Goal: Information Seeking & Learning: Learn about a topic

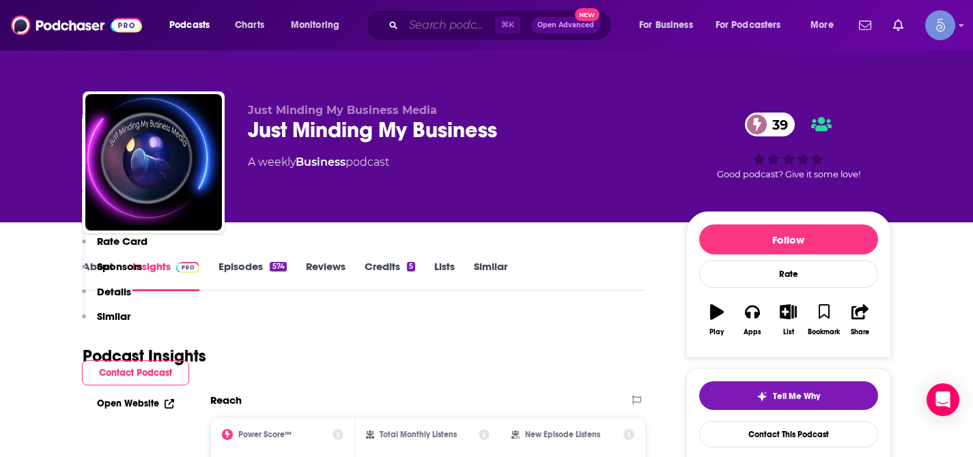
click at [455, 21] on input "Search podcasts, credits, & more..." at bounding box center [448, 25] width 91 height 22
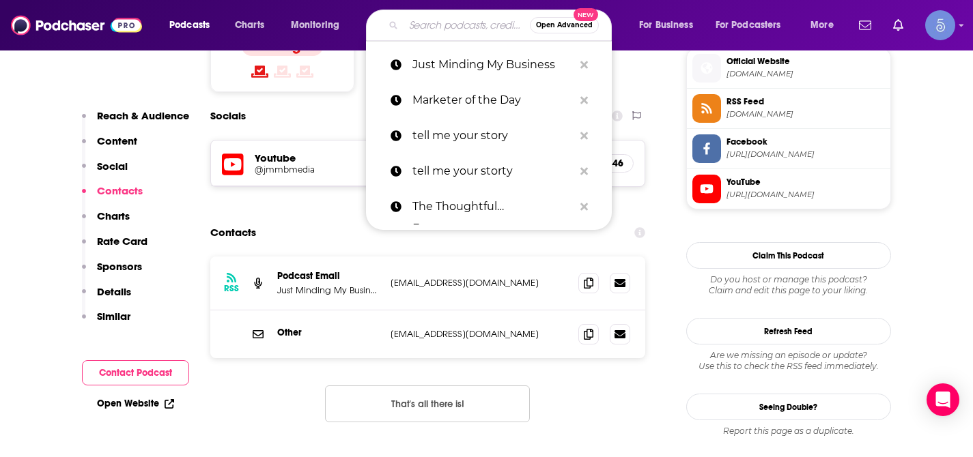
paste input "Greyhorn Pagans Podcast"
type input "Greyhorn Pagans Podcast"
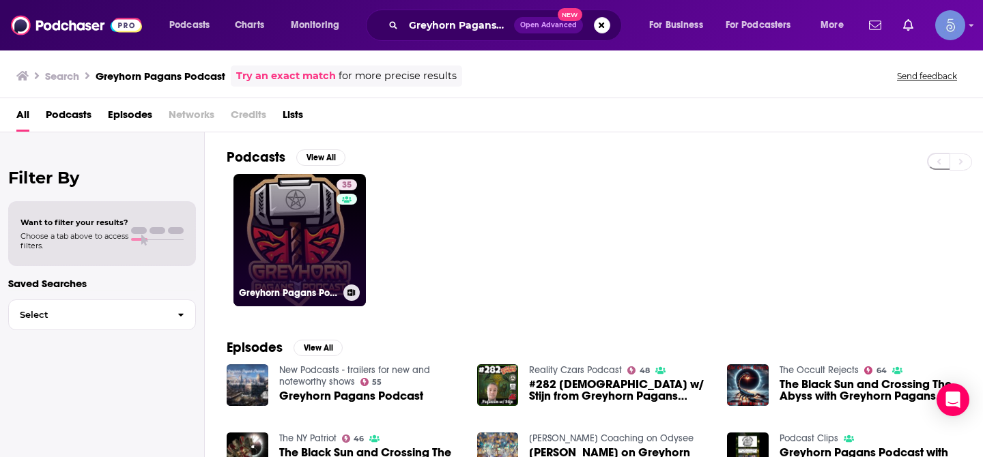
click at [296, 214] on link "35 Greyhorn Pagans Podcast" at bounding box center [299, 240] width 132 height 132
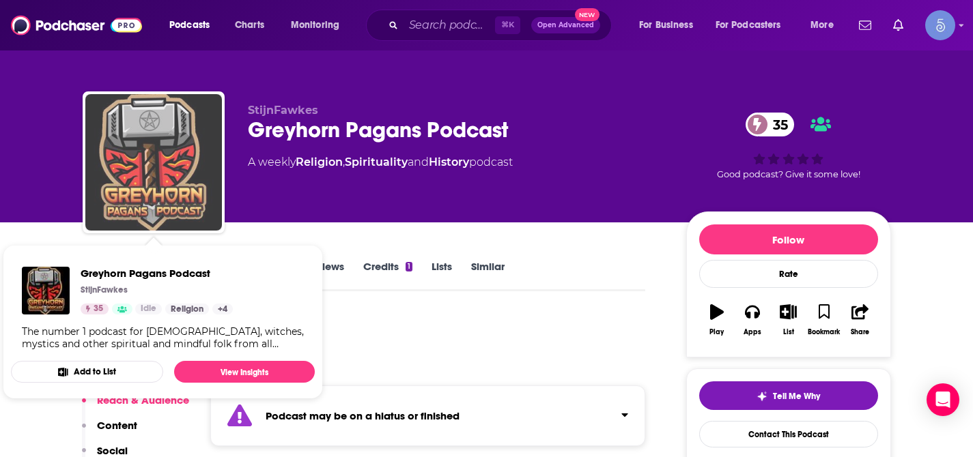
click at [113, 208] on img "Greyhorn Pagans Podcast" at bounding box center [153, 162] width 137 height 137
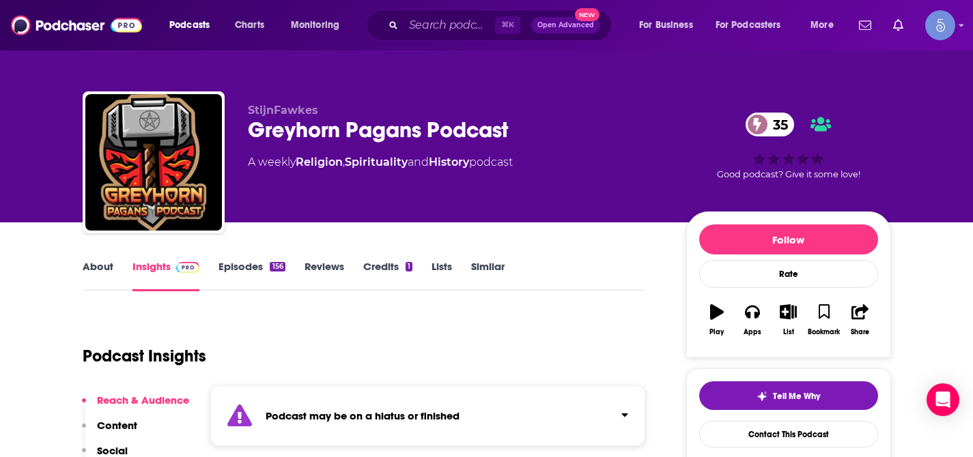
click at [96, 264] on link "About" at bounding box center [98, 275] width 31 height 31
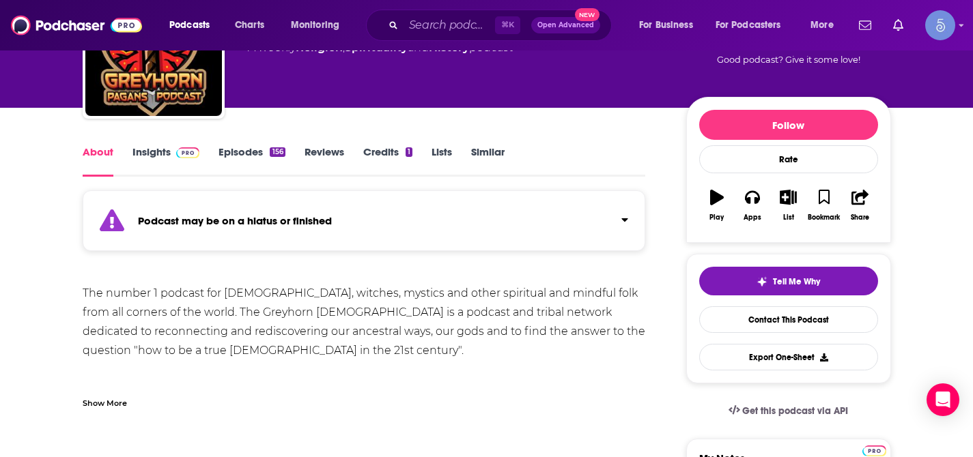
scroll to position [118, 0]
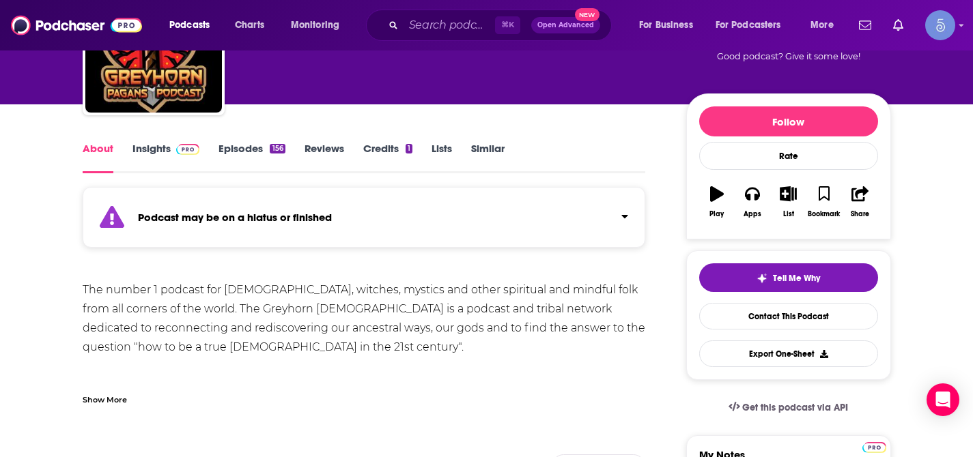
click at [358, 437] on div "Creators & Guests View All Add Creators" at bounding box center [364, 458] width 563 height 73
click at [440, 31] on input "Search podcasts, credits, & more..." at bounding box center [448, 25] width 91 height 22
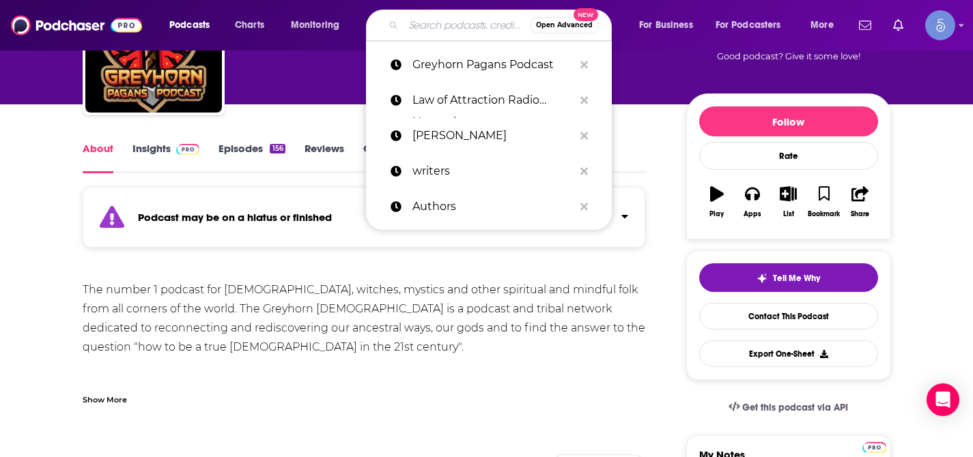
paste input "Beautifull Built"
type input "Beautifull Built"
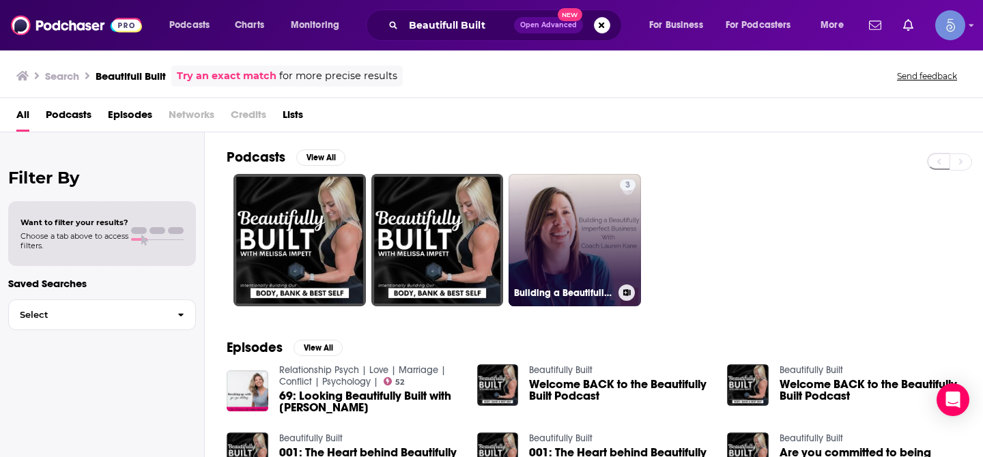
click at [590, 242] on link "3 Building a Beautifully Imperfect Business with Coach [PERSON_NAME]" at bounding box center [575, 240] width 132 height 132
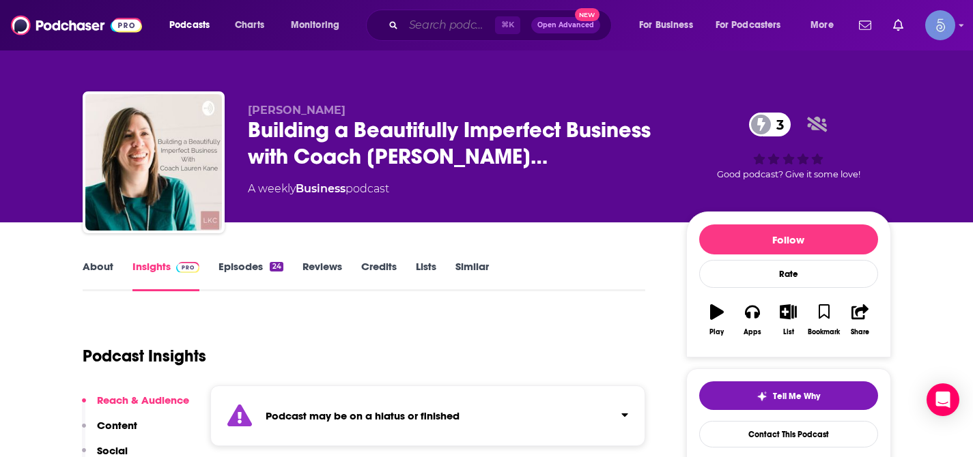
click at [429, 19] on input "Search podcasts, credits, & more..." at bounding box center [448, 25] width 91 height 22
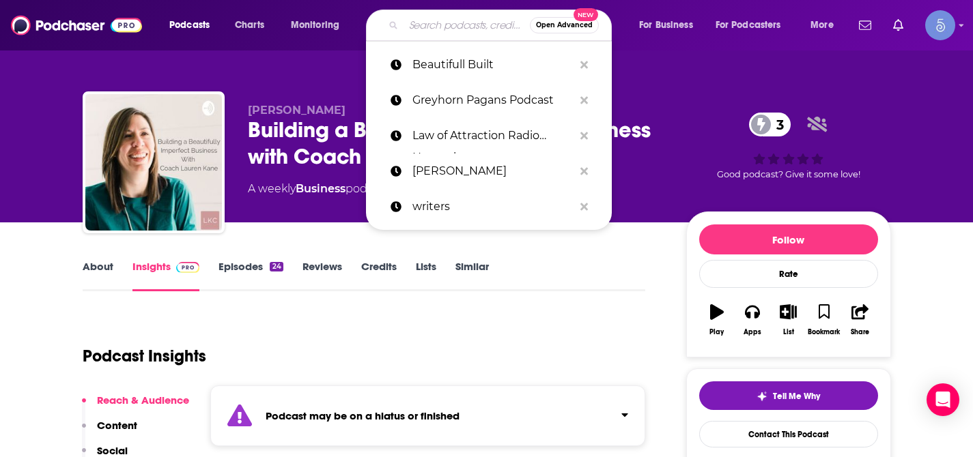
paste input "Beautifully Built"
type input "Beautifully Built"
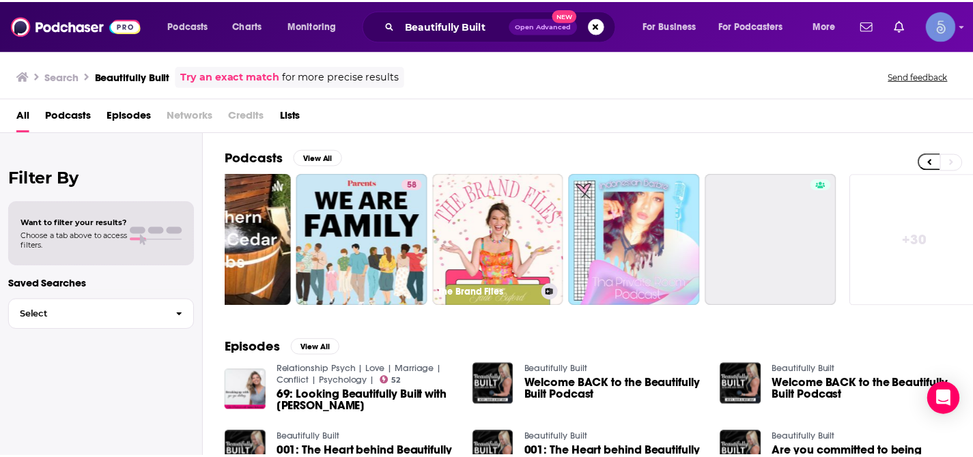
scroll to position [0, 498]
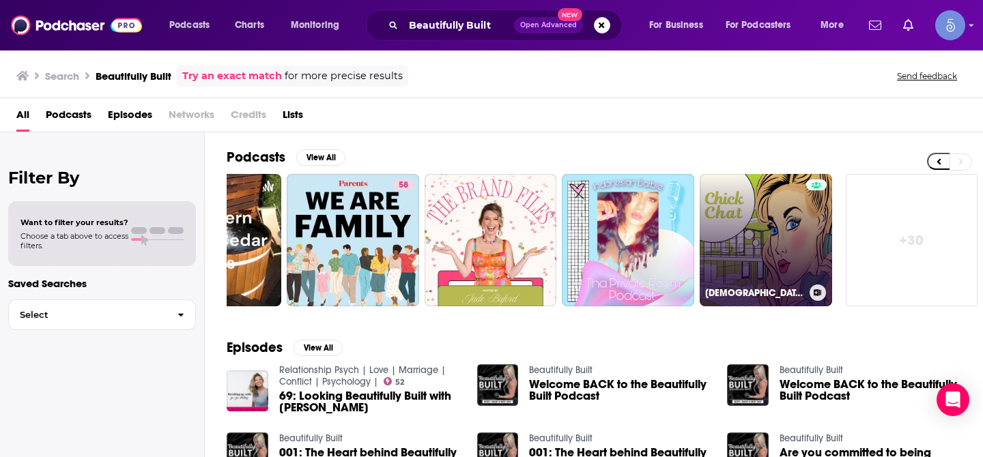
click at [743, 228] on link "[DEMOGRAPHIC_DATA] Chat" at bounding box center [766, 240] width 132 height 132
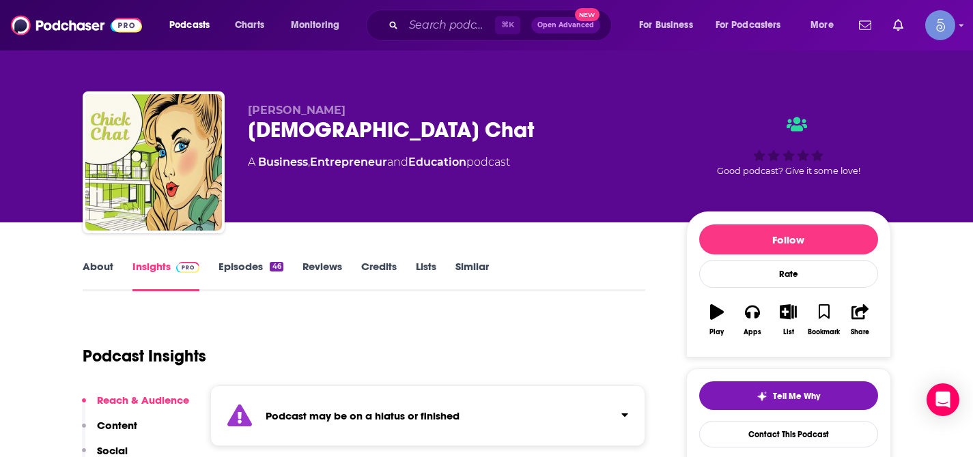
scroll to position [72, 0]
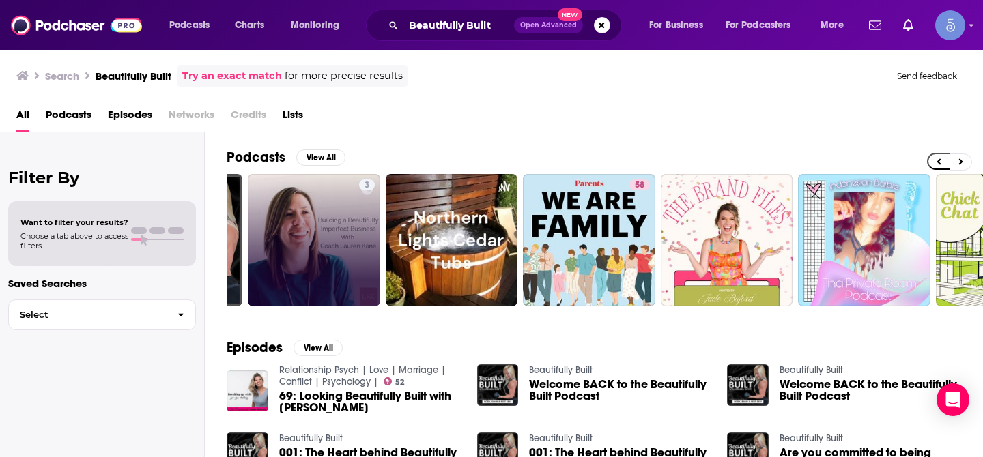
scroll to position [0, 498]
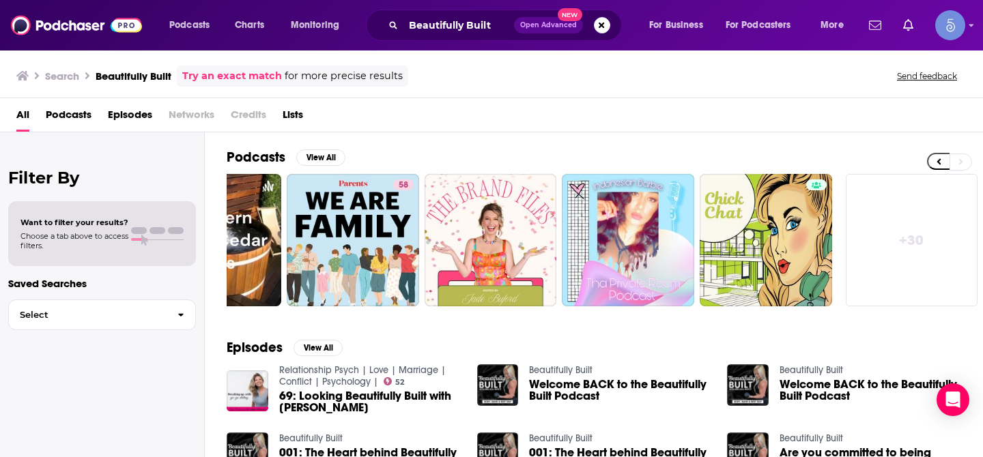
click at [897, 224] on link "+ 30" at bounding box center [912, 240] width 132 height 132
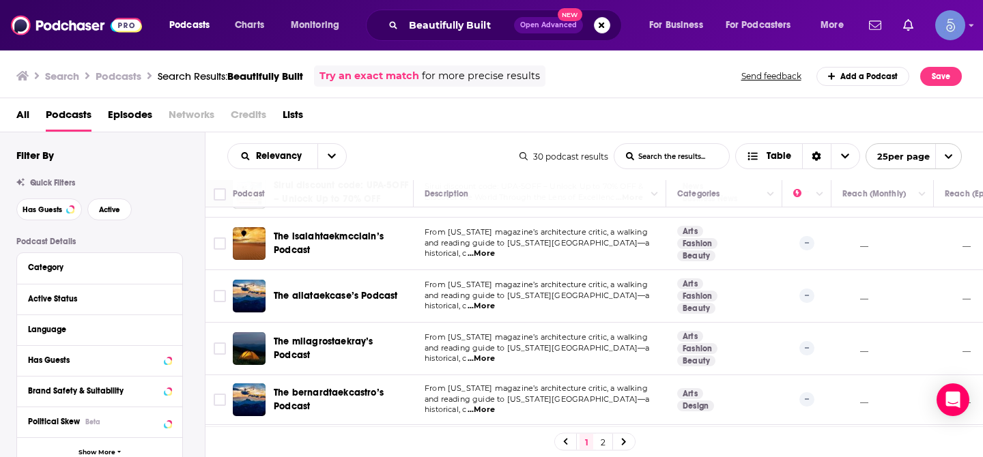
scroll to position [1083, 0]
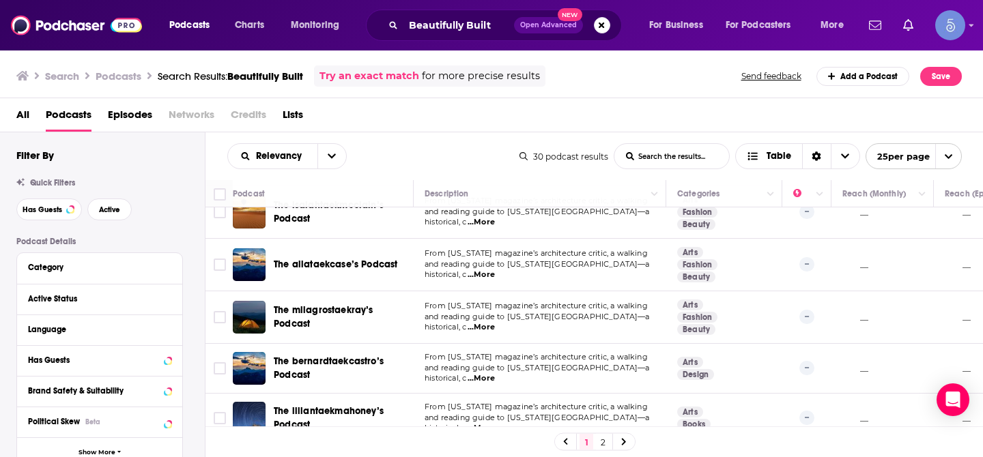
click at [598, 444] on link "2" at bounding box center [603, 442] width 14 height 16
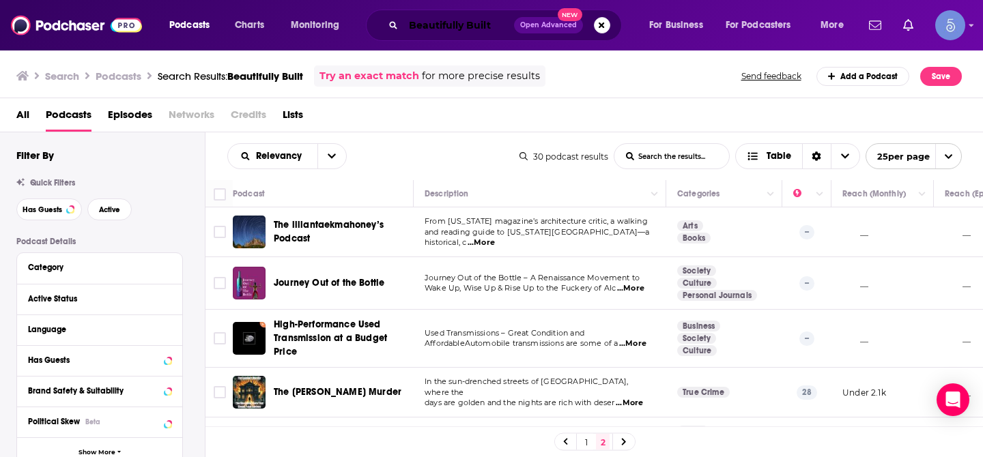
click at [477, 27] on input "Beautifully Built" at bounding box center [458, 25] width 111 height 22
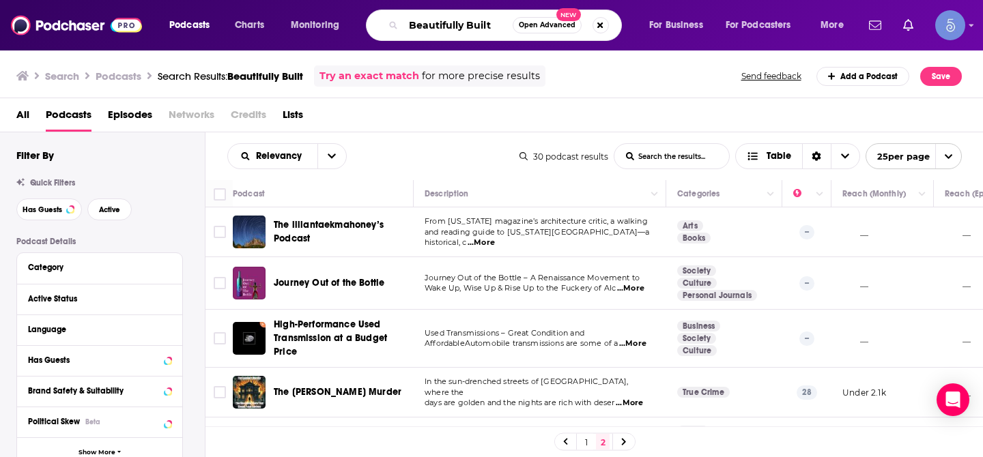
click at [477, 27] on input "Beautifully Built" at bounding box center [457, 25] width 109 height 22
paste input "ManTalks Podcas"
type input "ManTalks Podcast"
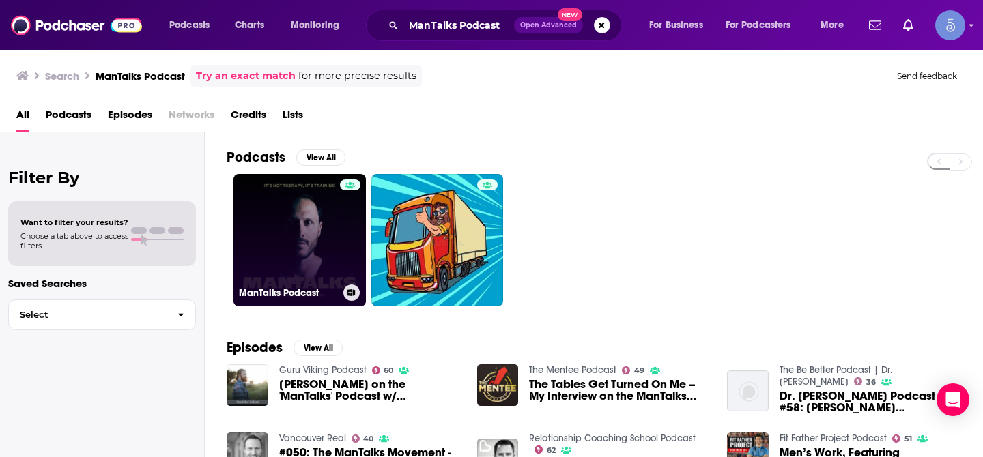
click at [313, 225] on link "ManTalks Podcast" at bounding box center [299, 240] width 132 height 132
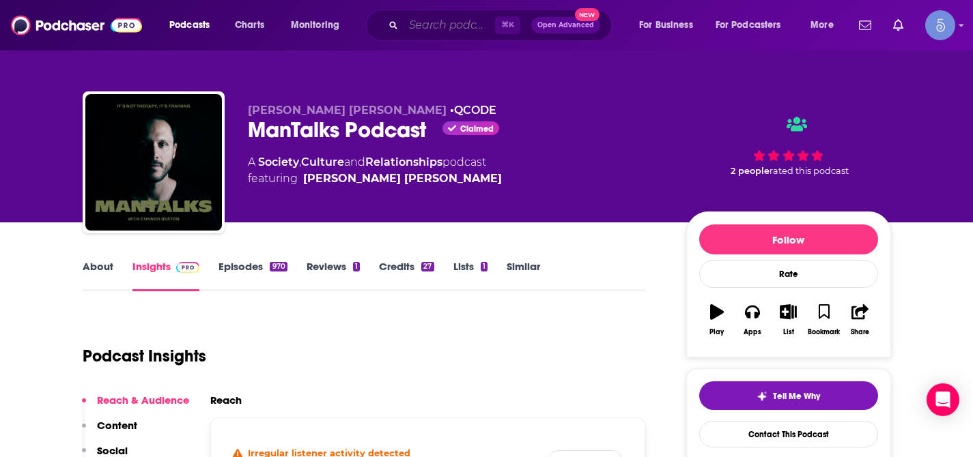
click at [442, 26] on input "Search podcasts, credits, & more..." at bounding box center [448, 25] width 91 height 22
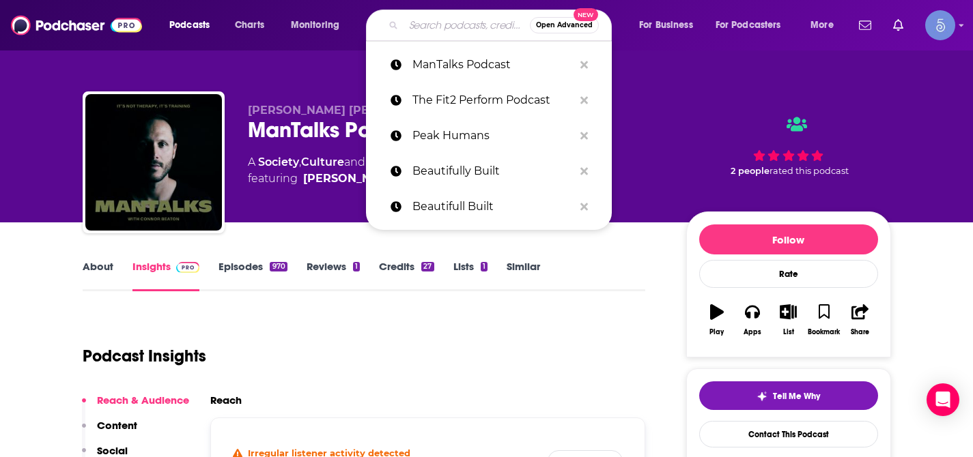
paste input "Leaders Of Transformation | Conscious Business | Global Transformation | Leader…"
type input "Leaders Of Transformation | Conscious Business | Global Transformation | Leader…"
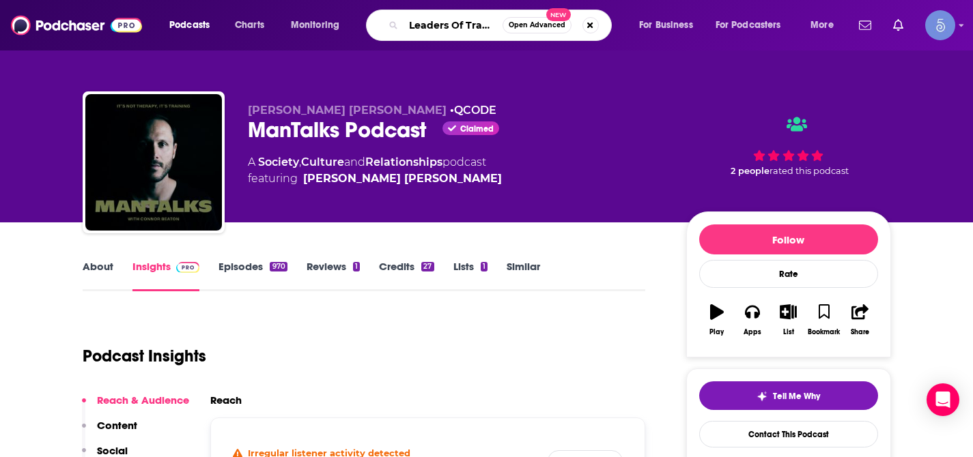
scroll to position [0, 409]
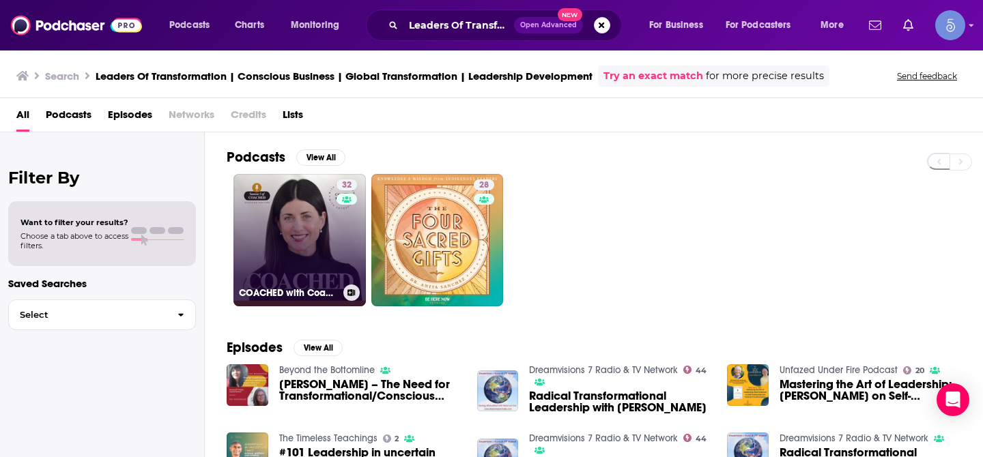
click at [300, 233] on link "32 COACHED with Coach [PERSON_NAME]" at bounding box center [299, 240] width 132 height 132
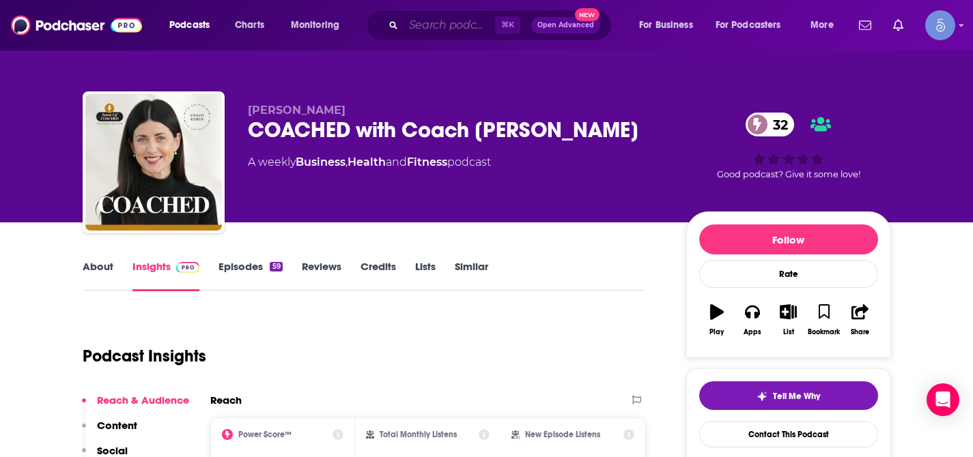
click at [457, 31] on input "Search podcasts, credits, & more..." at bounding box center [448, 25] width 91 height 22
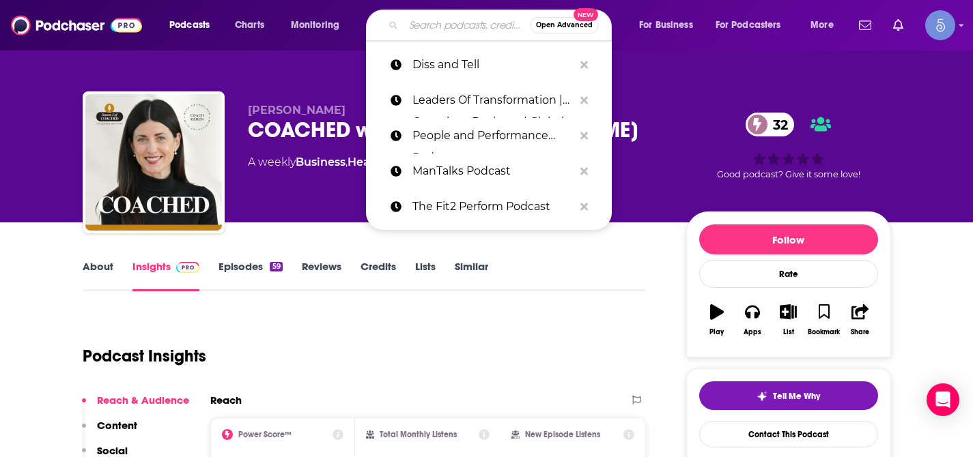
paste input "Pro Mindset"
type input "Pro Mindset"
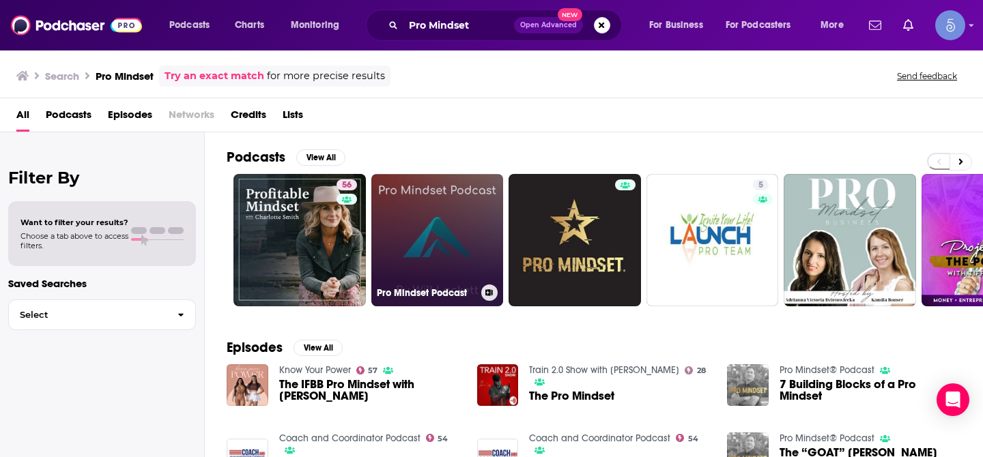
click at [423, 246] on link "Pro Mindset Podcast" at bounding box center [437, 240] width 132 height 132
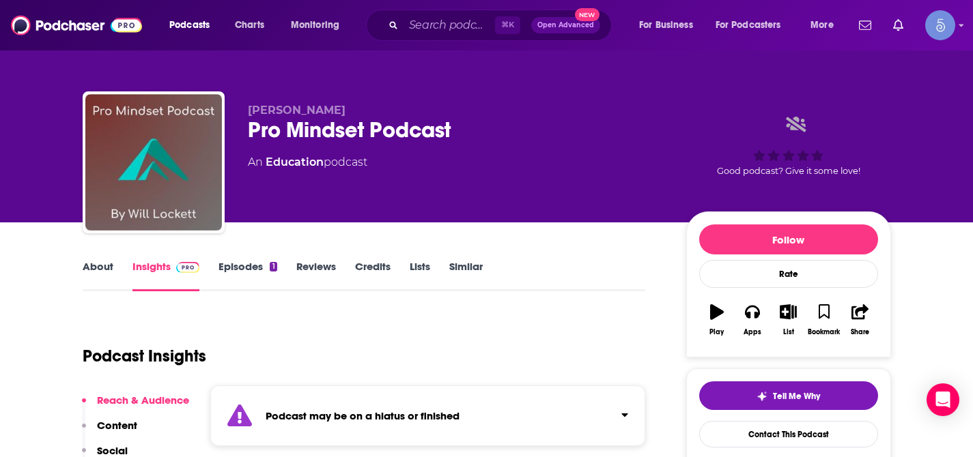
scroll to position [20, 0]
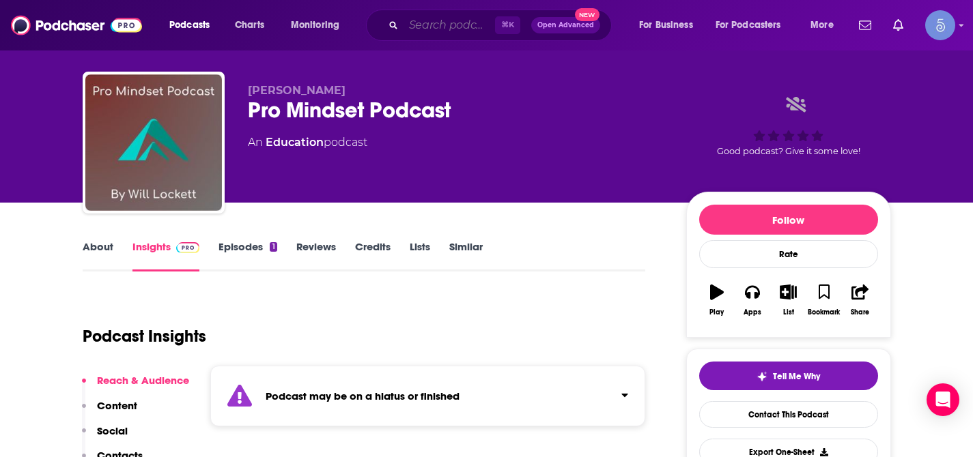
click at [458, 33] on input "Search podcasts, credits, & more..." at bounding box center [448, 25] width 91 height 22
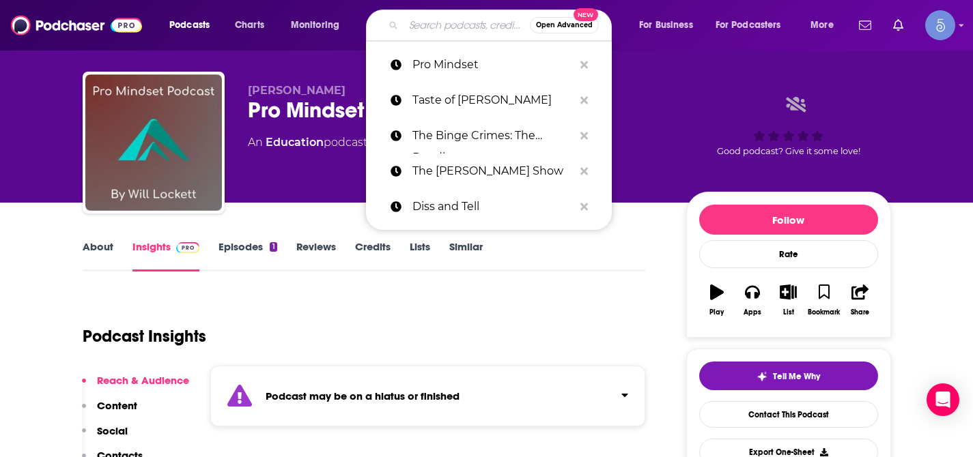
paste input "YES, BRAND with [PERSON_NAME]"
type input "YES, BRAND with [PERSON_NAME]"
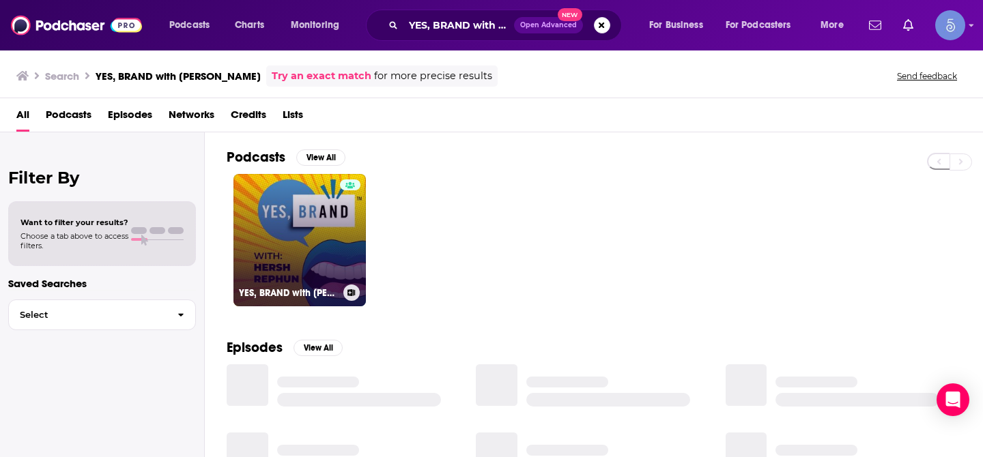
click at [312, 223] on link "YES, BRAND with [PERSON_NAME]" at bounding box center [299, 240] width 132 height 132
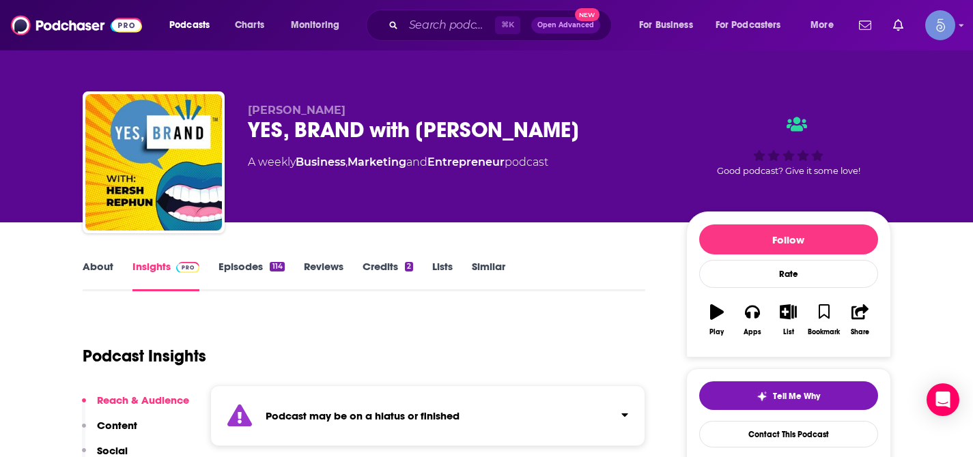
click at [623, 410] on icon "Click to expand status details" at bounding box center [624, 415] width 7 height 11
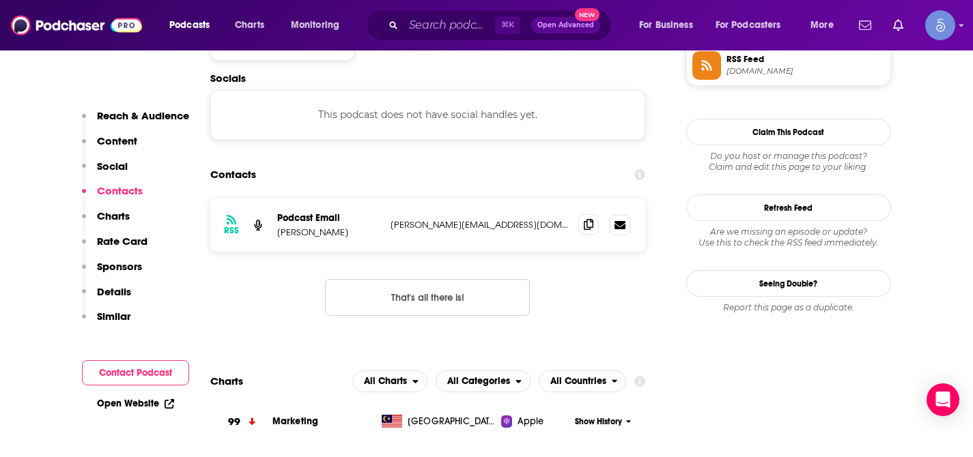
scroll to position [1047, 0]
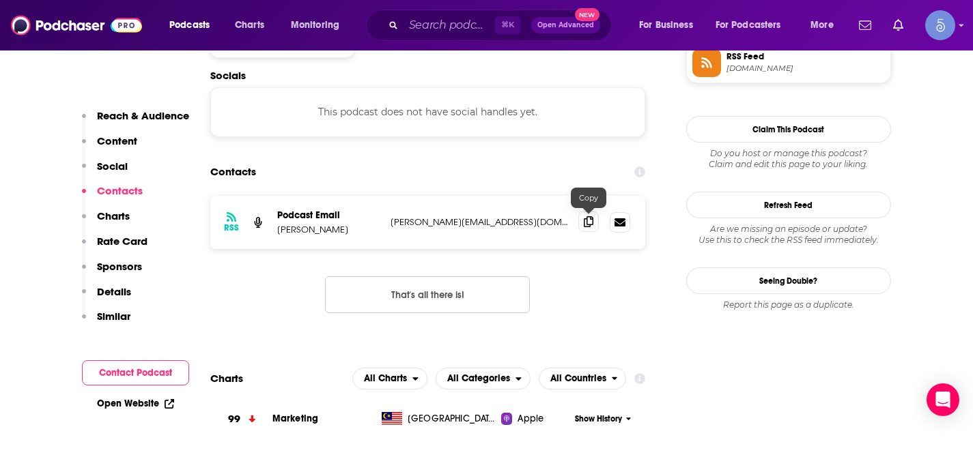
click at [593, 218] on icon at bounding box center [589, 221] width 10 height 11
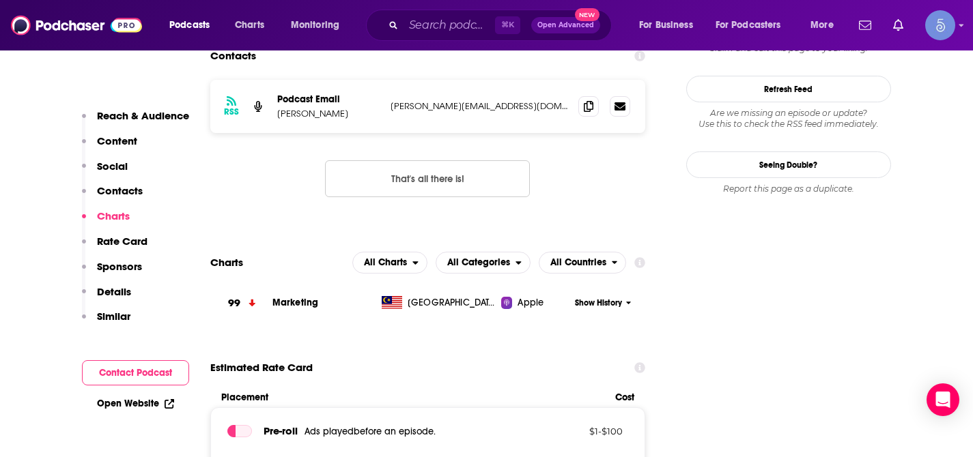
scroll to position [1163, 0]
click at [433, 29] on input "Search podcasts, credits, & more..." at bounding box center [448, 25] width 91 height 22
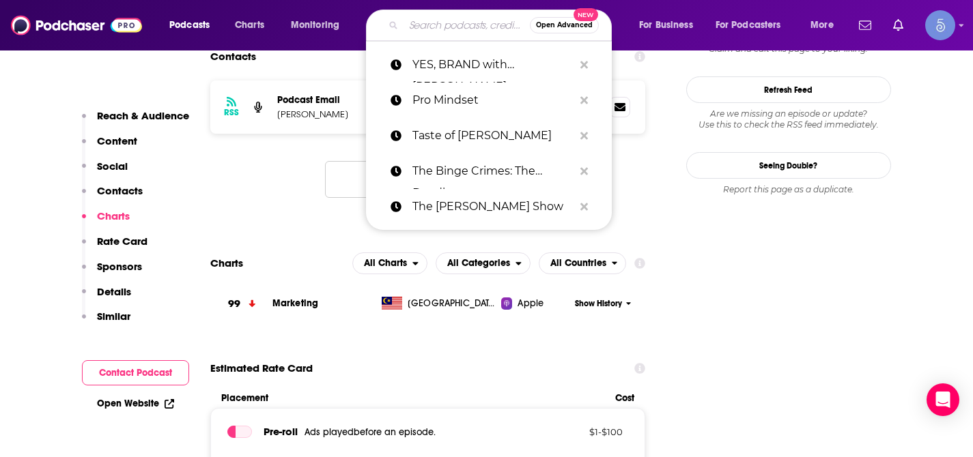
paste input "Aligned & Thriving"
type input "Aligned & Thriving"
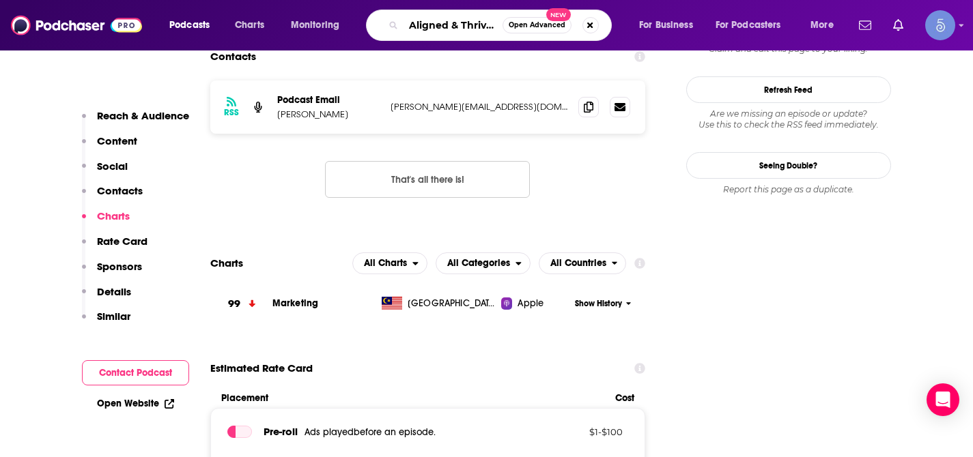
scroll to position [0, 6]
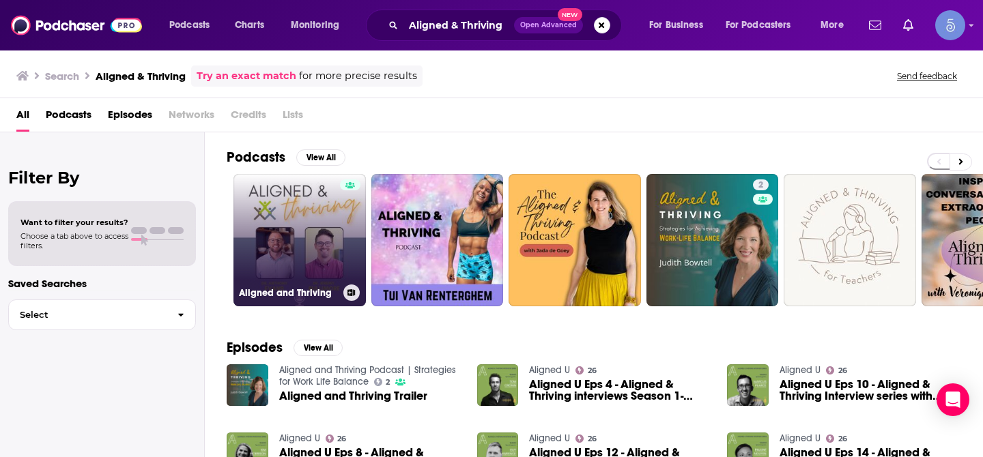
click at [314, 232] on link "Aligned and Thriving" at bounding box center [299, 240] width 132 height 132
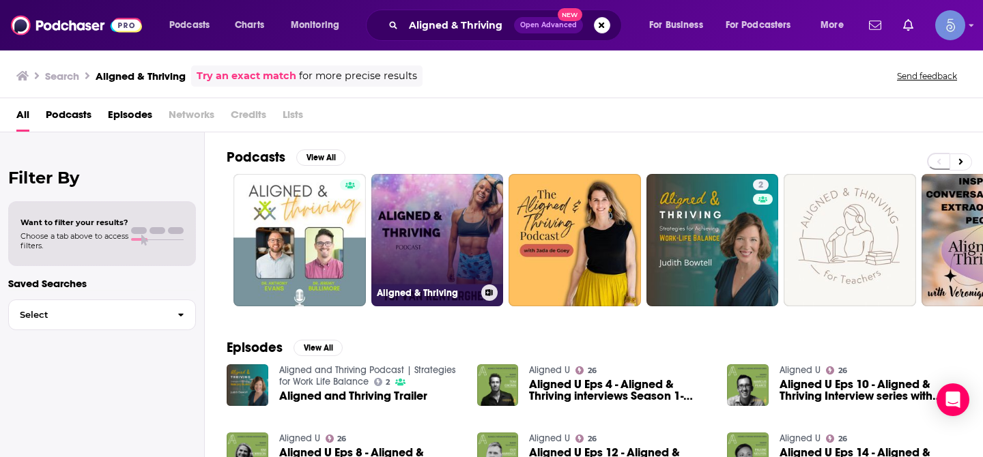
click at [416, 250] on link "Aligned & Thriving" at bounding box center [437, 240] width 132 height 132
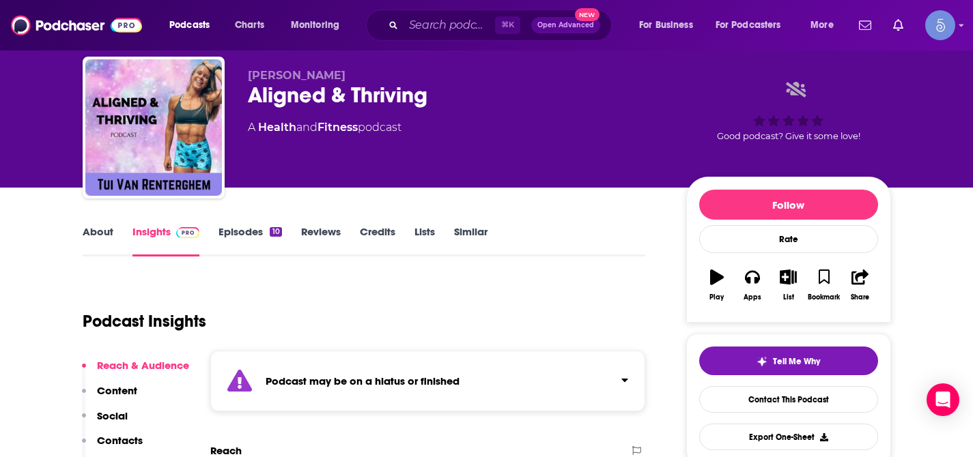
scroll to position [64, 0]
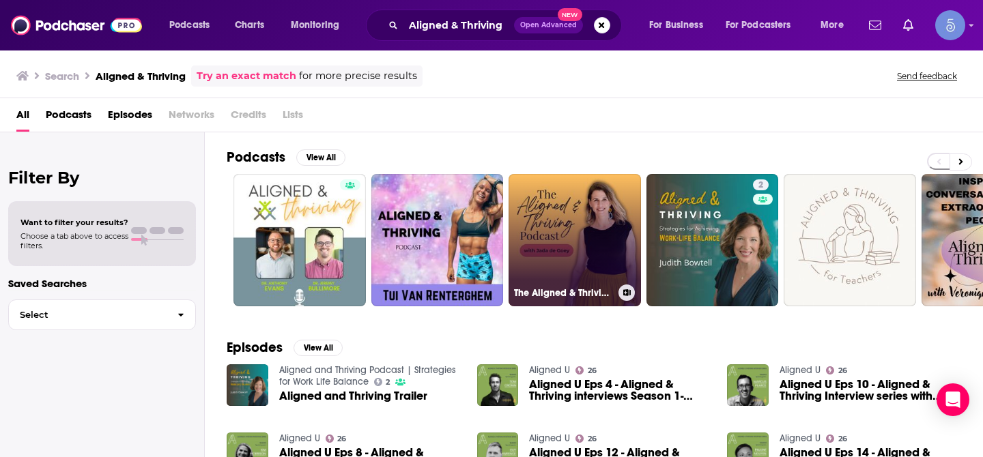
click at [553, 226] on link "The Aligned & Thriving Podcast" at bounding box center [575, 240] width 132 height 132
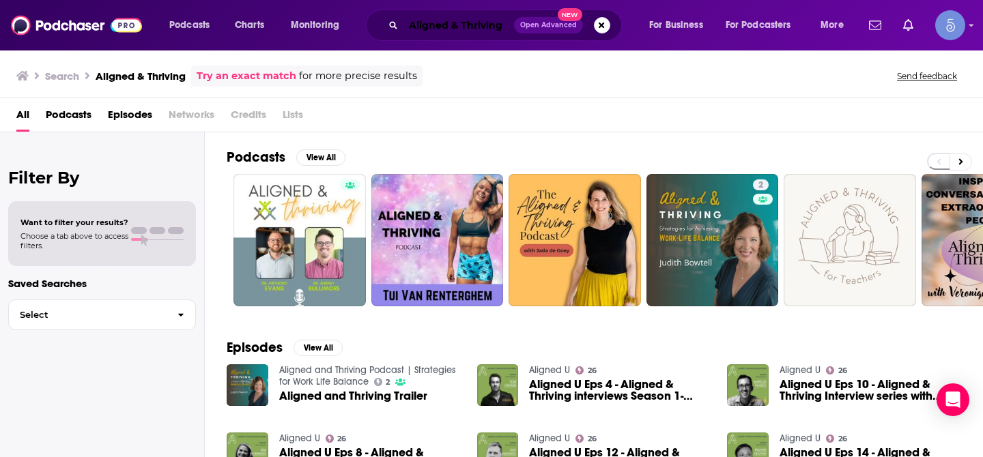
click at [442, 31] on input "Aligned & Thriving" at bounding box center [458, 25] width 111 height 22
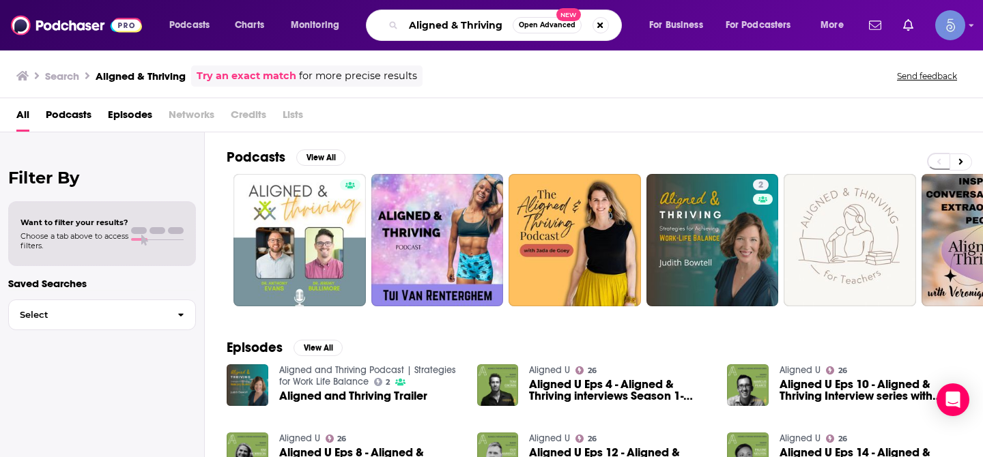
click at [442, 31] on input "Aligned & Thriving" at bounding box center [457, 25] width 109 height 22
paste input "Primally Pure"
type input "Primally Pure"
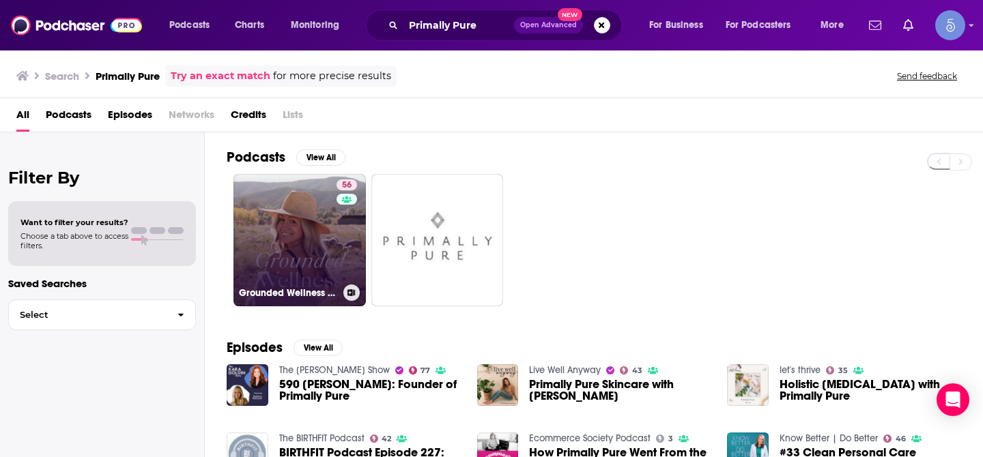
click at [332, 240] on link "56 Grounded Wellness by Primally Pure" at bounding box center [299, 240] width 132 height 132
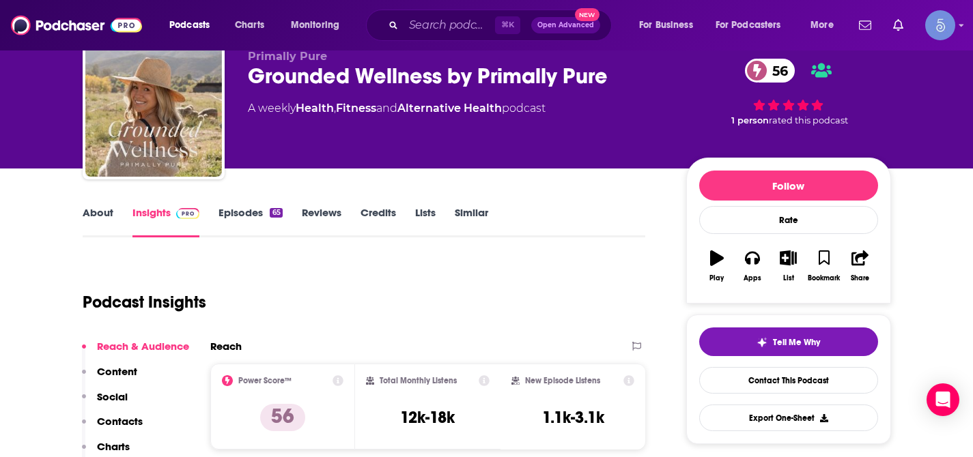
scroll to position [59, 0]
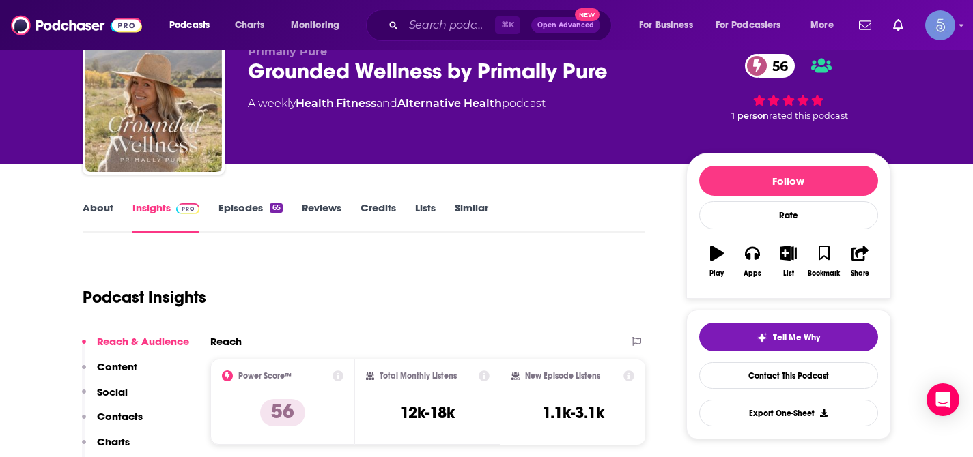
click at [108, 389] on p "Social" at bounding box center [112, 392] width 31 height 13
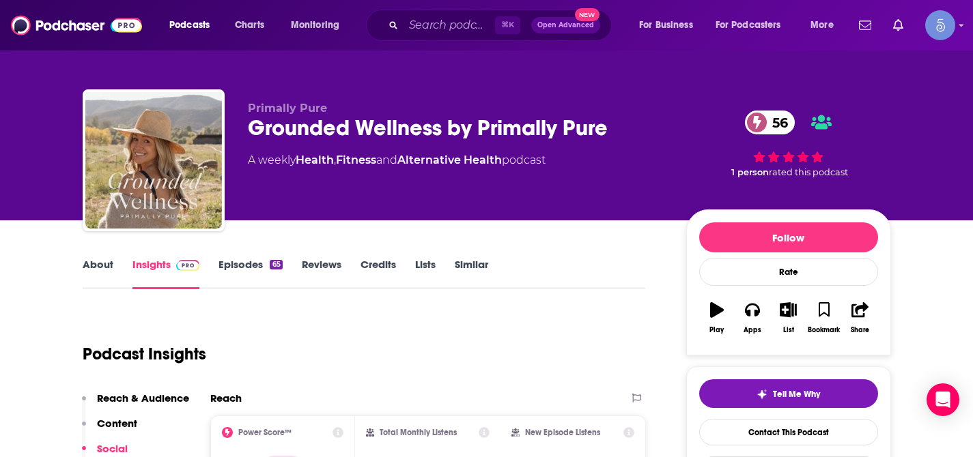
scroll to position [0, 0]
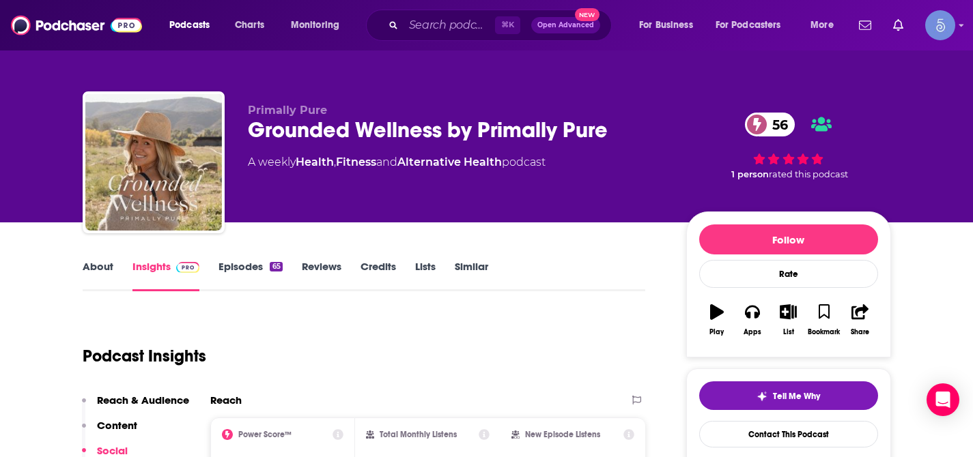
click at [111, 453] on p "Social" at bounding box center [112, 450] width 31 height 13
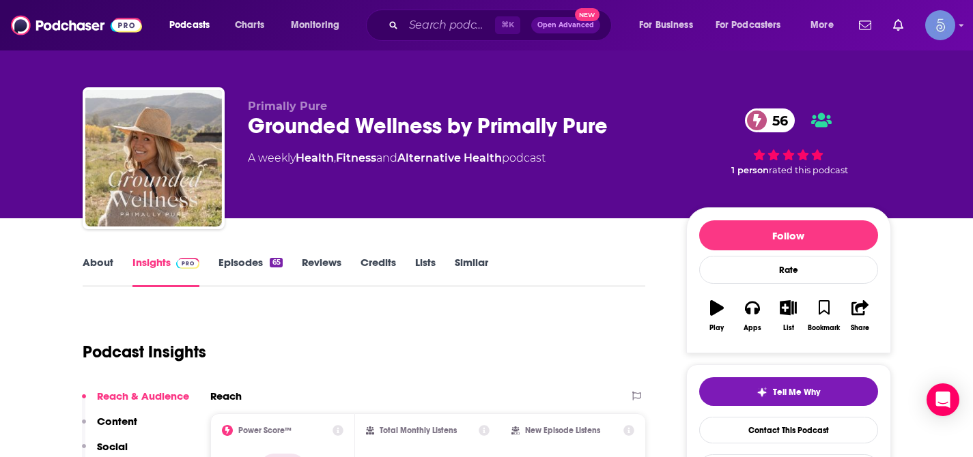
scroll to position [3, 0]
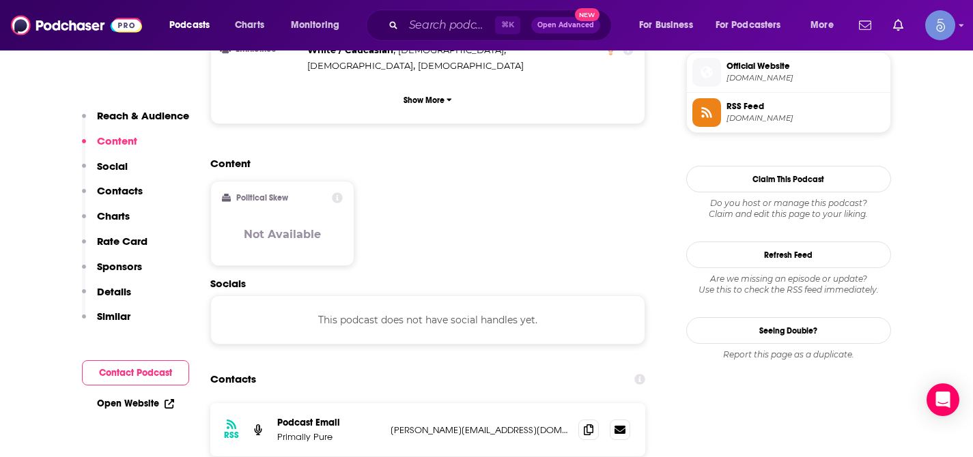
scroll to position [1006, 0]
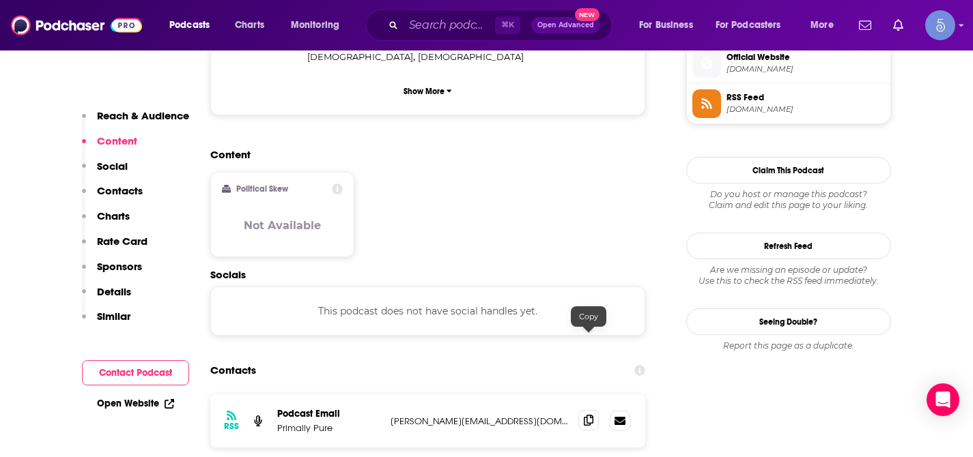
click at [590, 415] on icon at bounding box center [589, 420] width 10 height 11
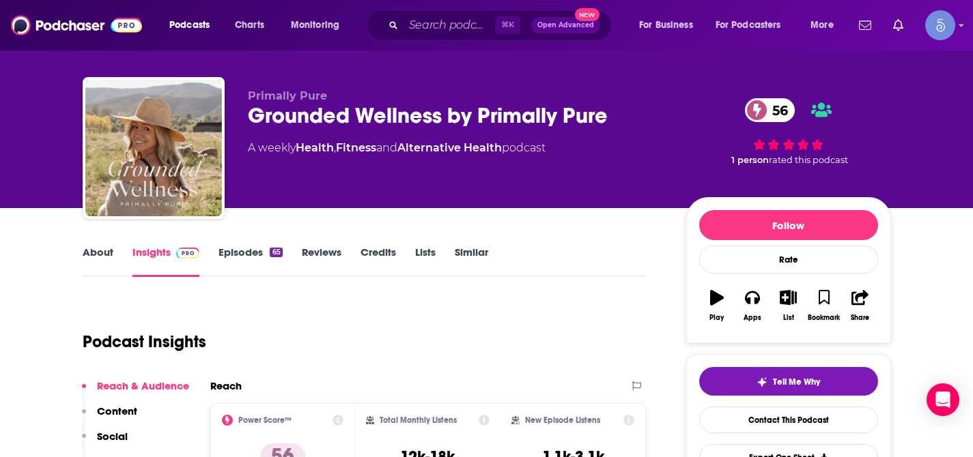
scroll to position [0, 0]
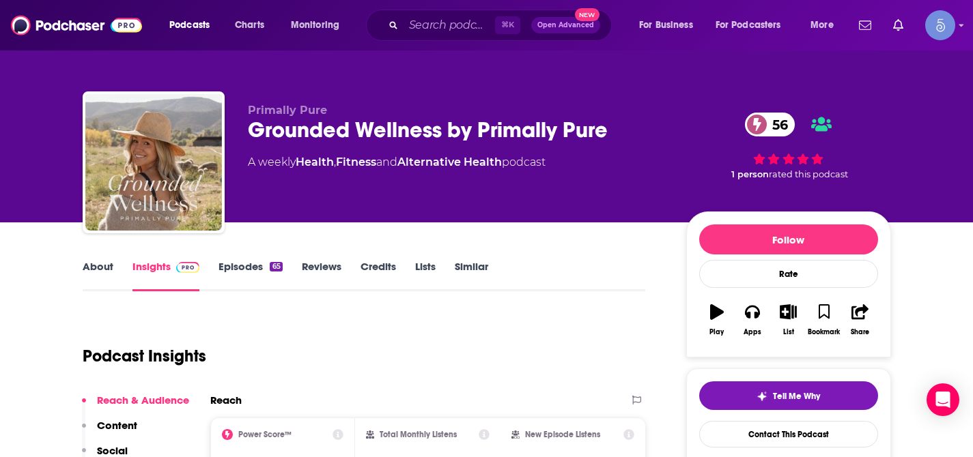
click at [101, 268] on link "About" at bounding box center [98, 275] width 31 height 31
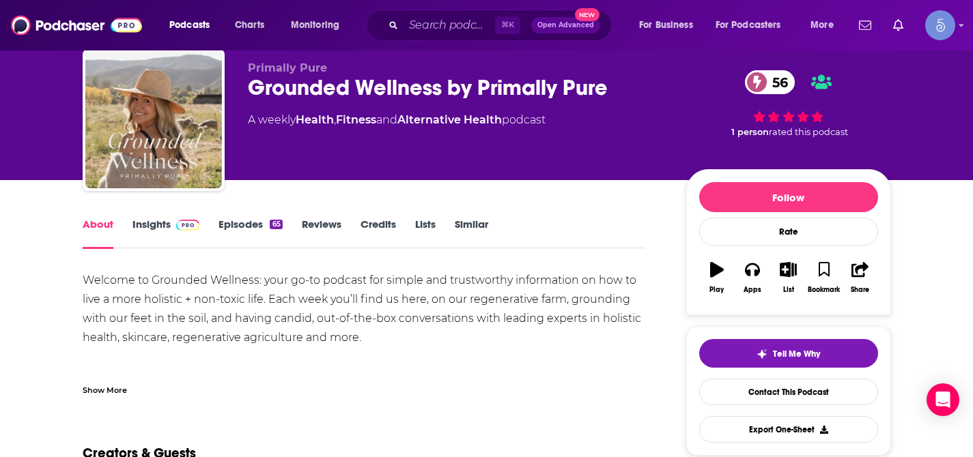
scroll to position [44, 0]
